Goal: Information Seeking & Learning: Check status

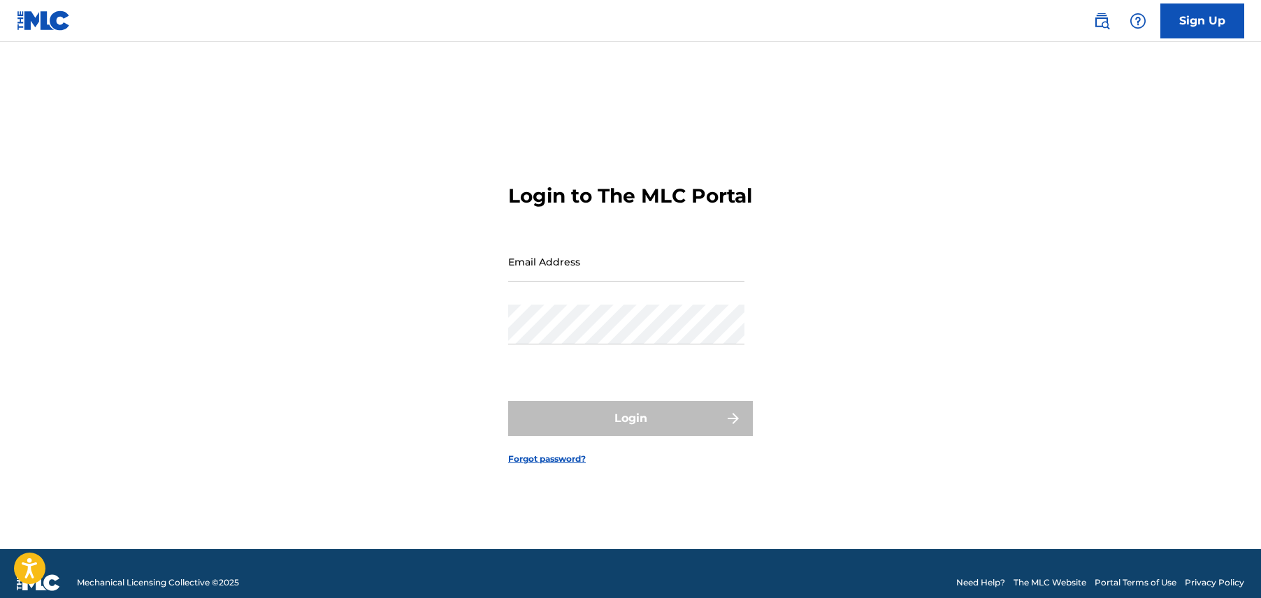
type input "[EMAIL_ADDRESS][DOMAIN_NAME]"
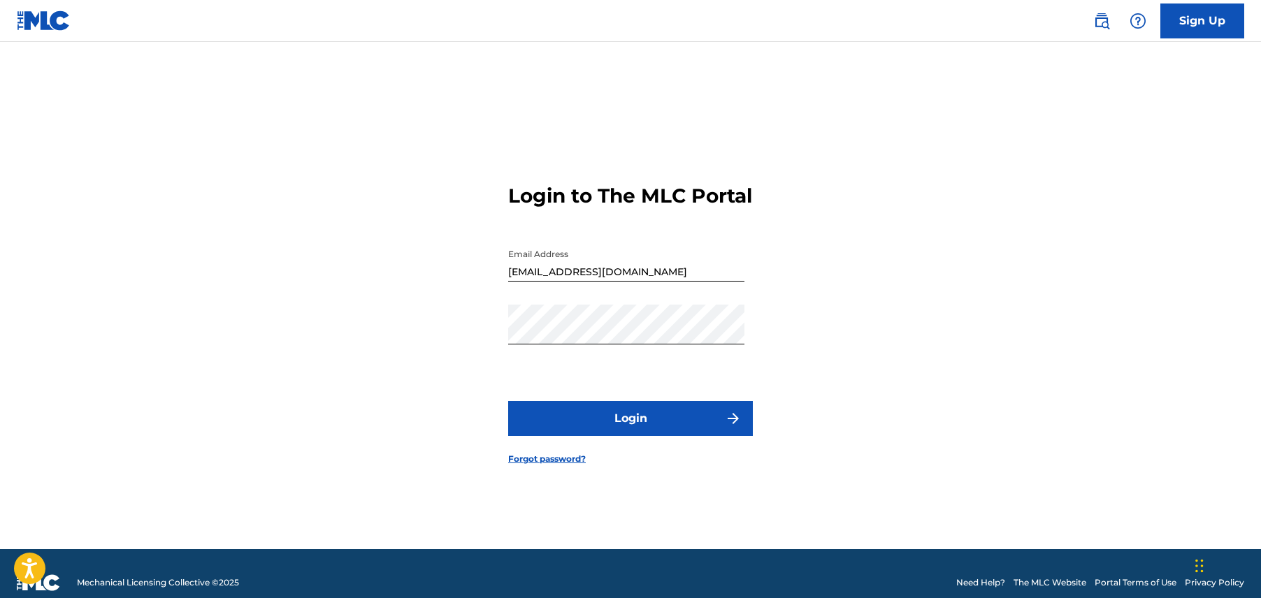
click at [521, 426] on button "Login" at bounding box center [630, 418] width 245 height 35
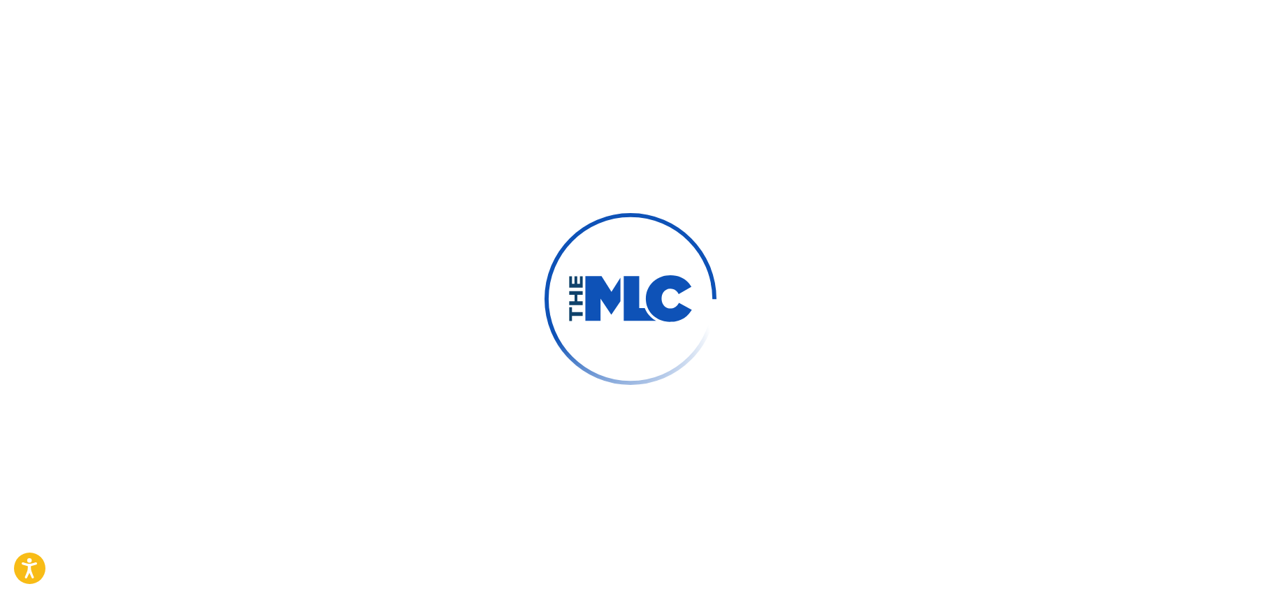
click at [521, 426] on div at bounding box center [630, 299] width 1261 height 598
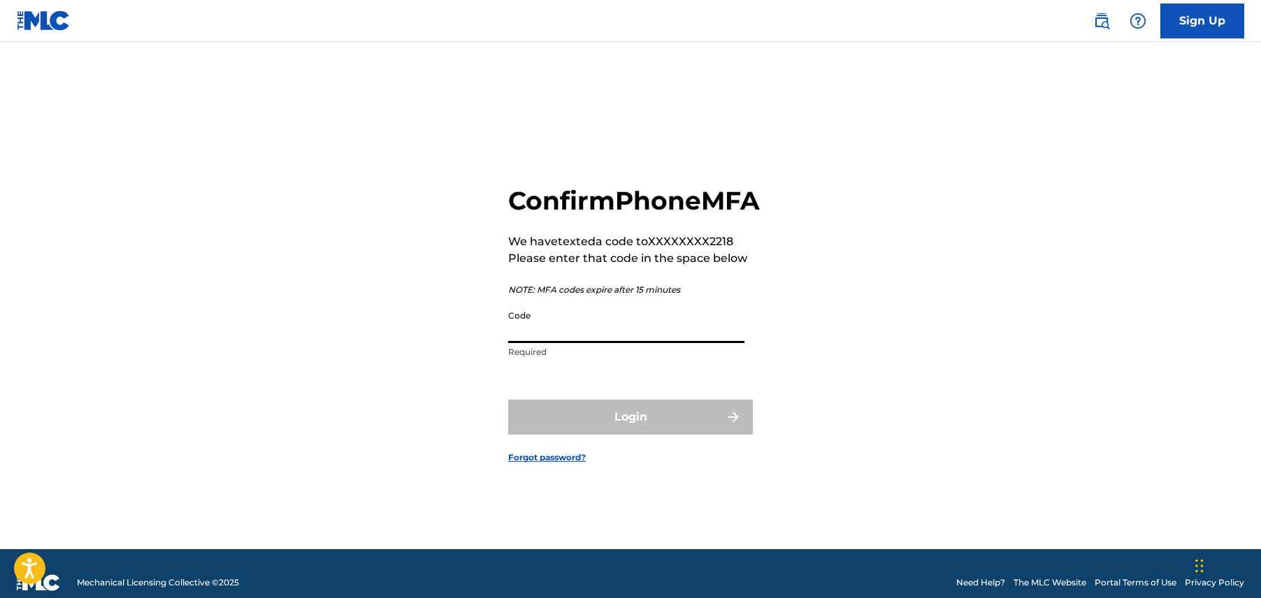
drag, startPoint x: 521, startPoint y: 426, endPoint x: 629, endPoint y: 334, distance: 141.3
click at [629, 334] on input "Code" at bounding box center [626, 323] width 236 height 40
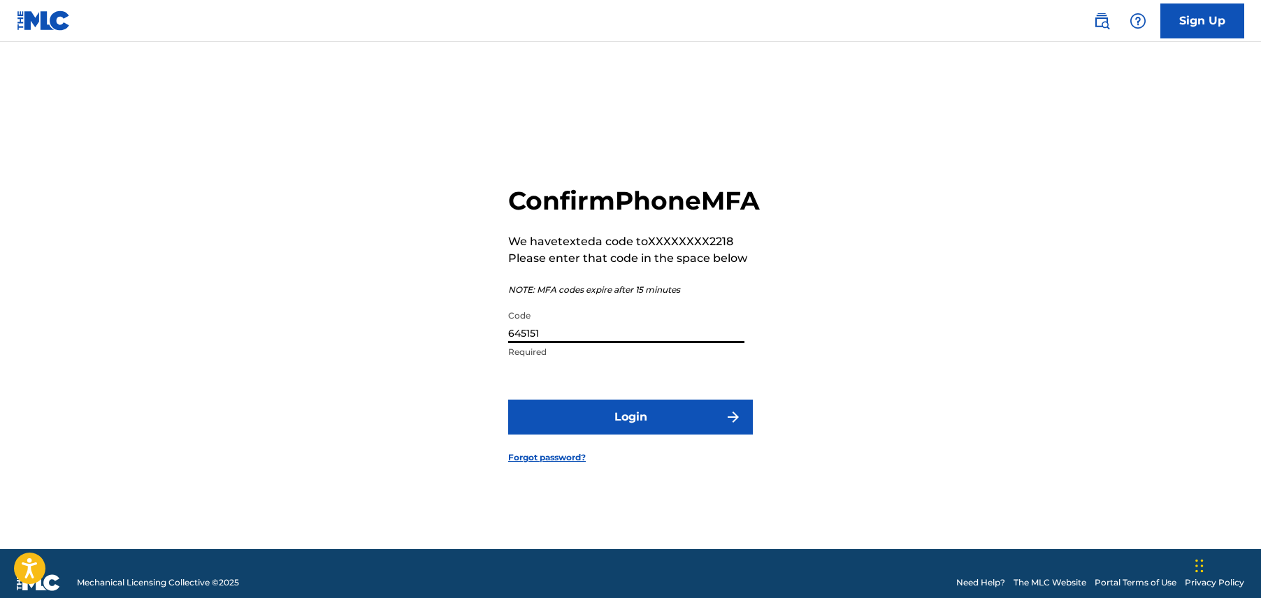
type input "645151"
click at [633, 422] on button "Login" at bounding box center [630, 417] width 245 height 35
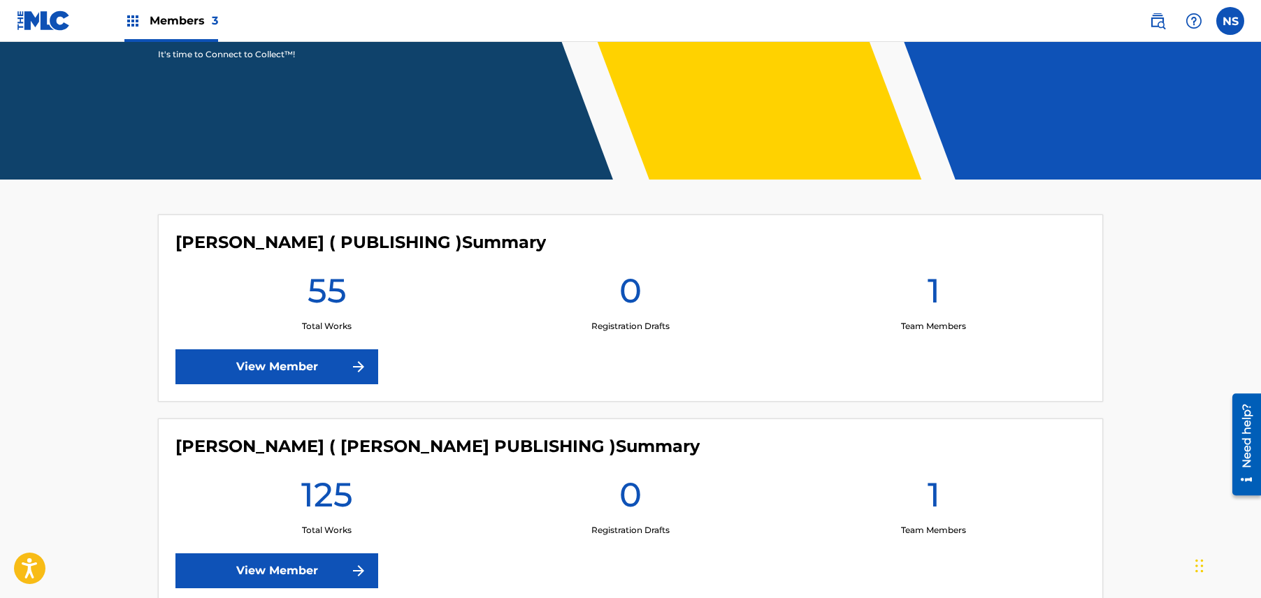
scroll to position [229, 0]
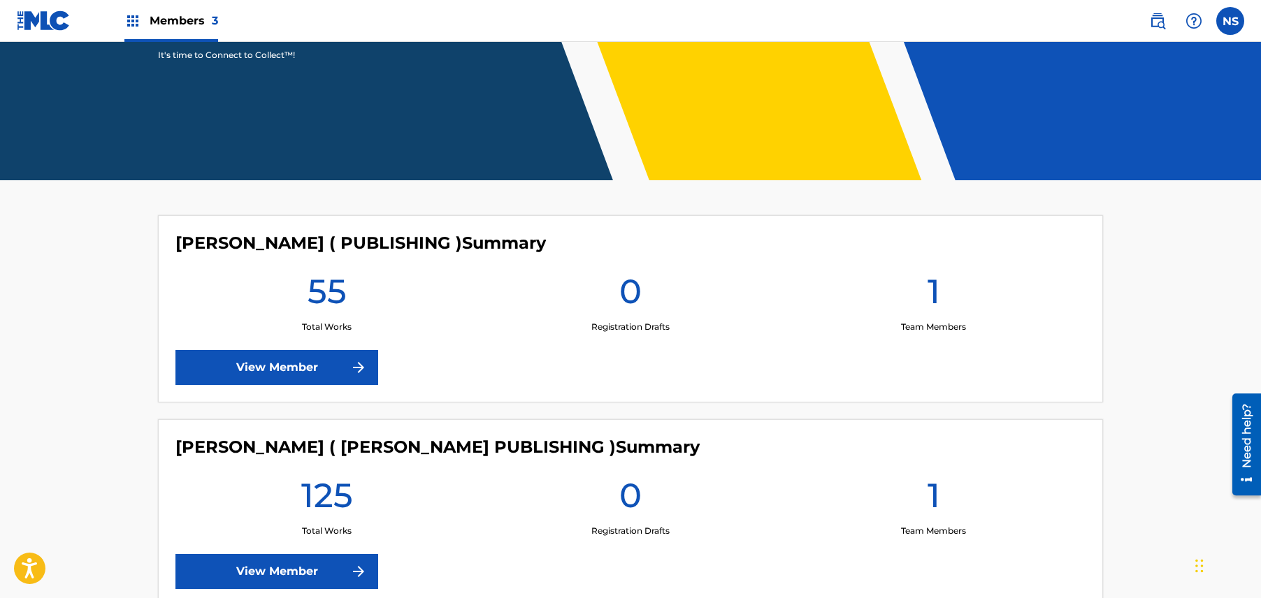
click at [348, 353] on link "View Member" at bounding box center [276, 367] width 203 height 35
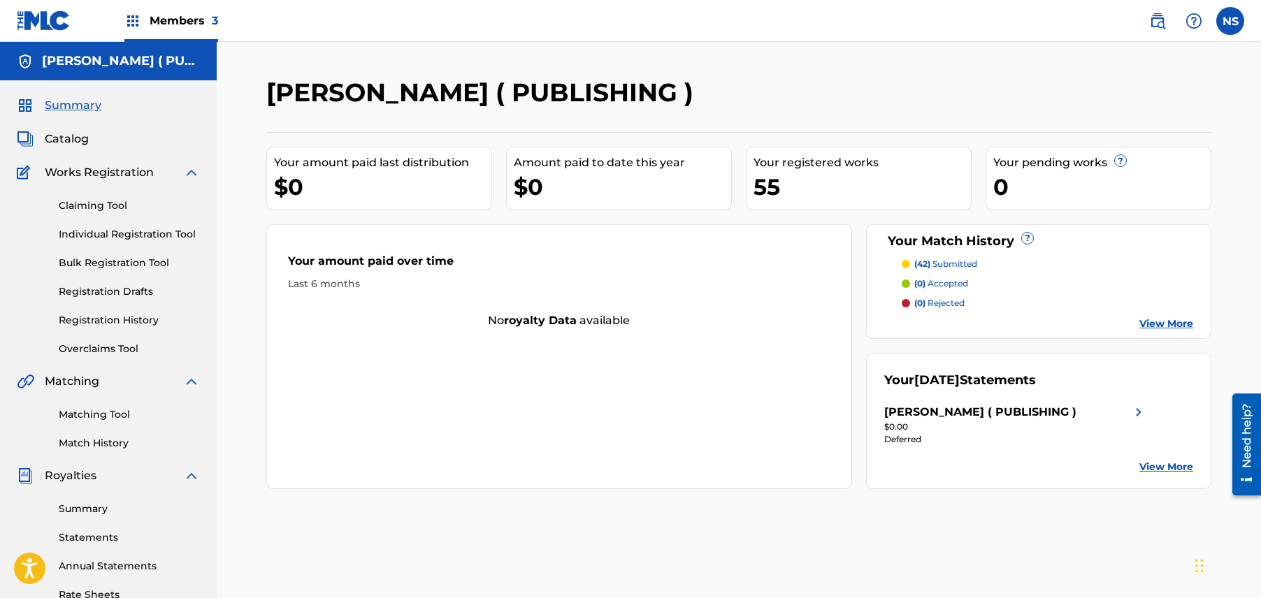
click at [74, 127] on div "Summary Catalog Works Registration Claiming Tool Individual Registration Tool B…" at bounding box center [108, 439] width 217 height 719
click at [73, 135] on span "Catalog" at bounding box center [67, 139] width 44 height 17
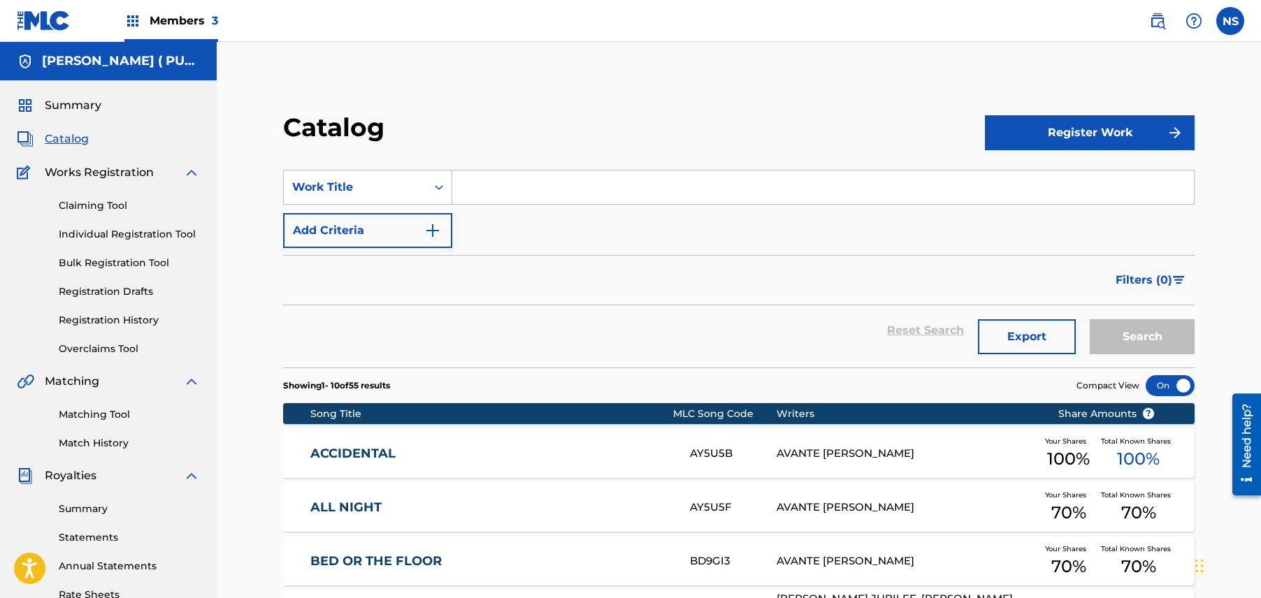
click at [514, 189] on input "Search Form" at bounding box center [822, 188] width 741 height 34
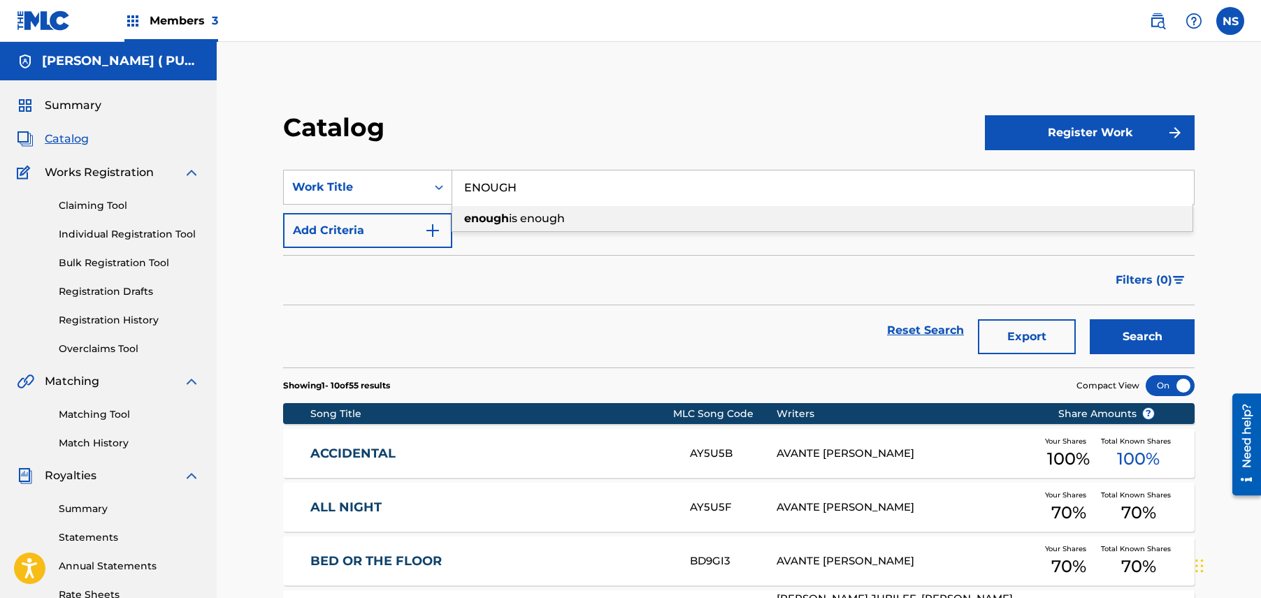
click at [549, 213] on span "is enough" at bounding box center [537, 218] width 56 height 13
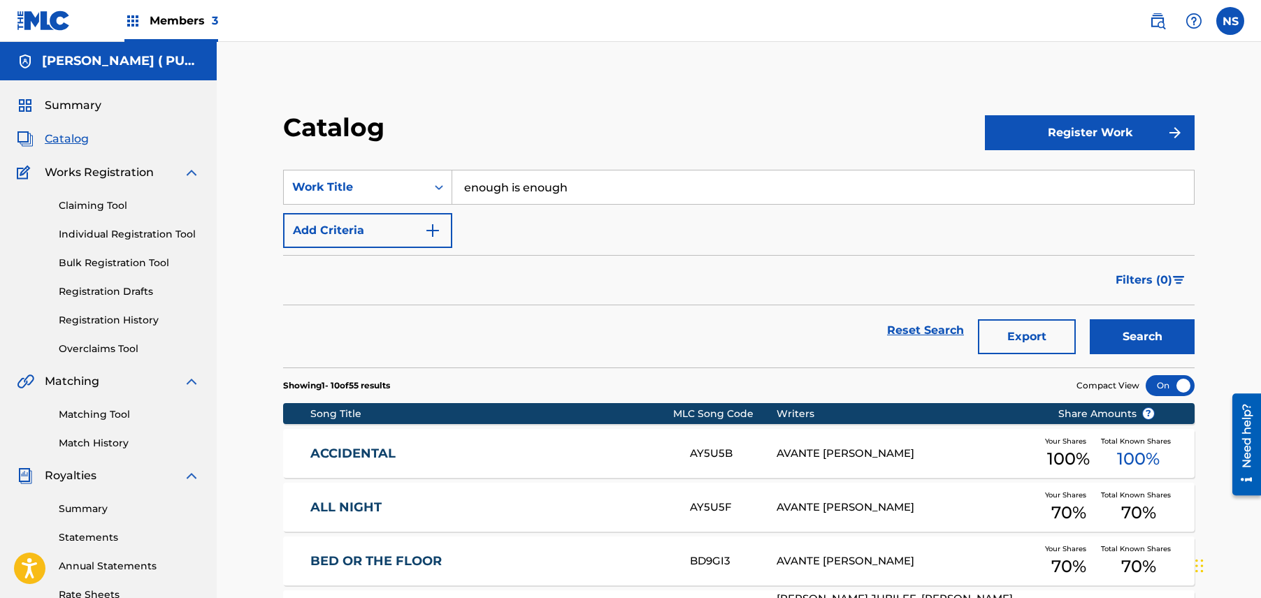
click at [1104, 331] on button "Search" at bounding box center [1141, 336] width 105 height 35
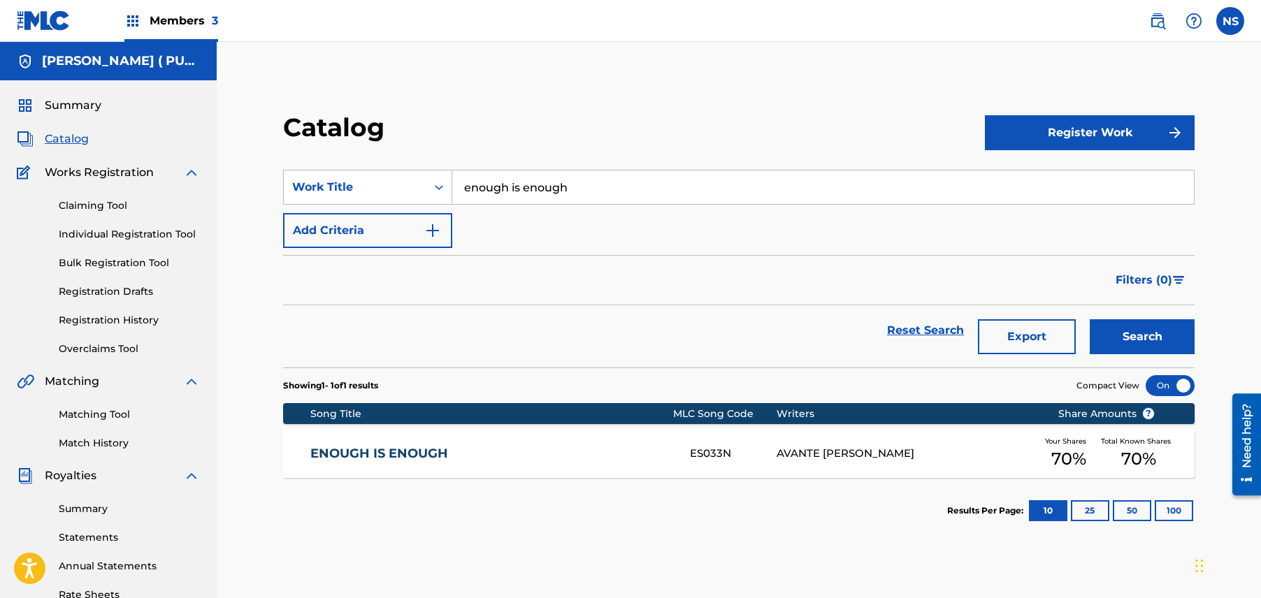
drag, startPoint x: 594, startPoint y: 187, endPoint x: 328, endPoint y: 144, distance: 269.8
click at [328, 144] on div "Catalog Register Work SearchWithCriteria8adc50f3-e0ba-45b4-bf27-85a08a7df680 Wo…" at bounding box center [738, 328] width 945 height 432
click at [1139, 317] on div "Search" at bounding box center [1138, 330] width 112 height 50
click at [1143, 326] on button "Search" at bounding box center [1141, 336] width 105 height 35
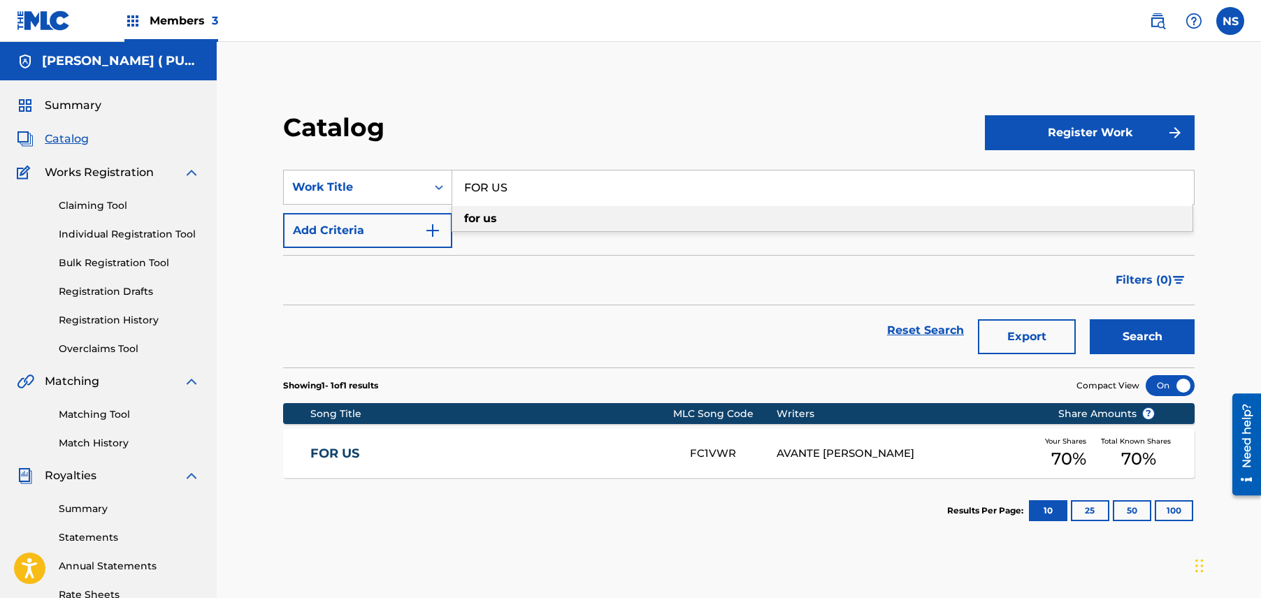
drag, startPoint x: 554, startPoint y: 196, endPoint x: 314, endPoint y: 152, distance: 243.7
click at [314, 153] on section "SearchWithCriteria8adc50f3-e0ba-45b4-bf27-85a08a7df680 Work Title FOR US for us…" at bounding box center [738, 260] width 911 height 215
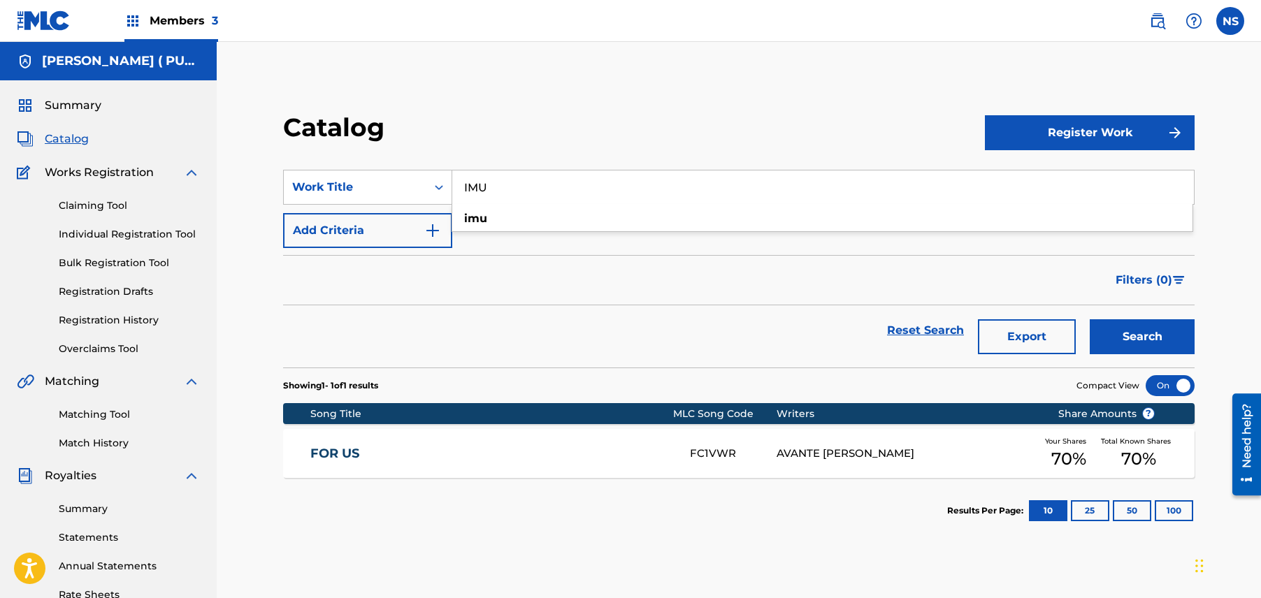
type input "IMU"
click at [1150, 331] on button "Search" at bounding box center [1141, 336] width 105 height 35
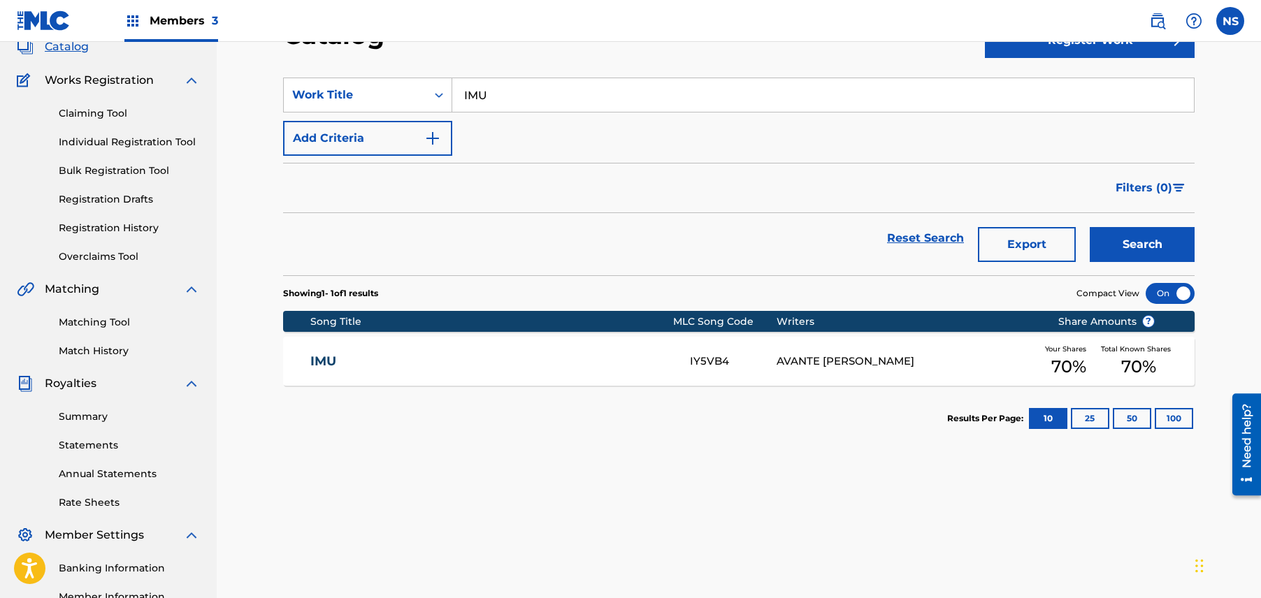
scroll to position [110, 0]
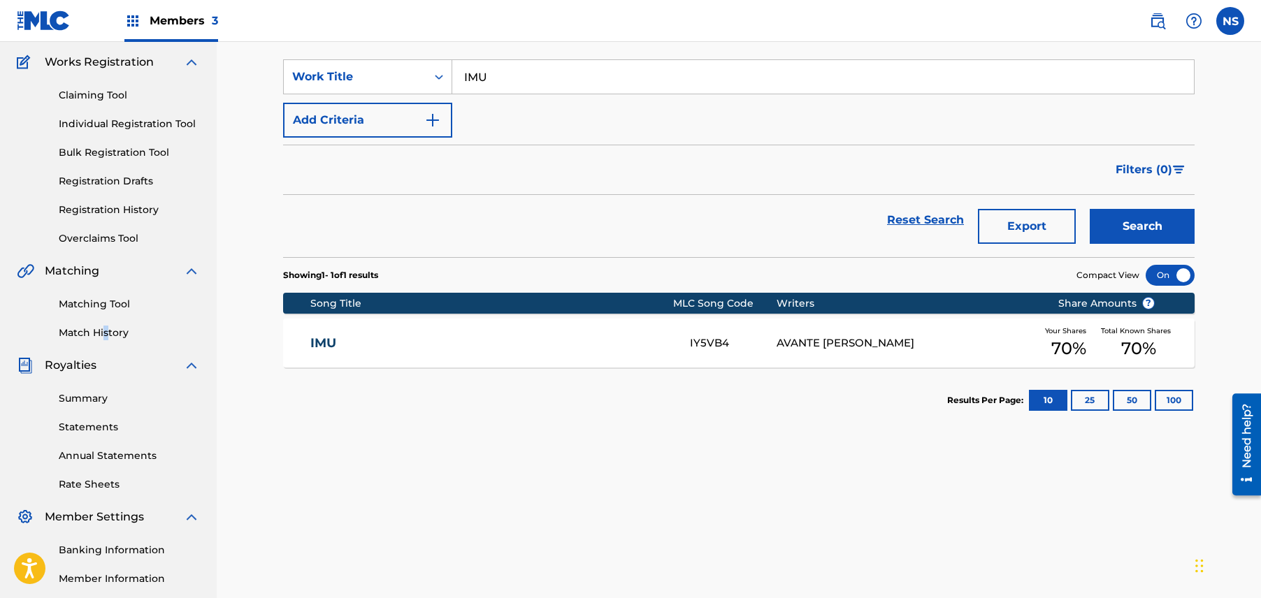
click at [105, 325] on div "Matching Tool Match History" at bounding box center [108, 310] width 183 height 61
click at [105, 326] on link "Match History" at bounding box center [129, 333] width 141 height 15
